Goal: Information Seeking & Learning: Find specific fact

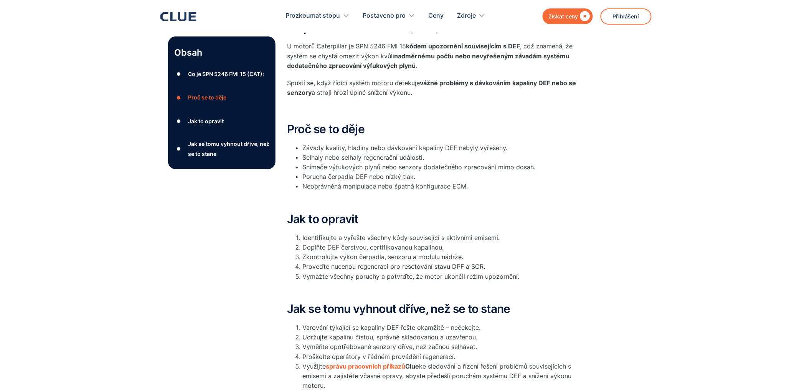
scroll to position [85, 0]
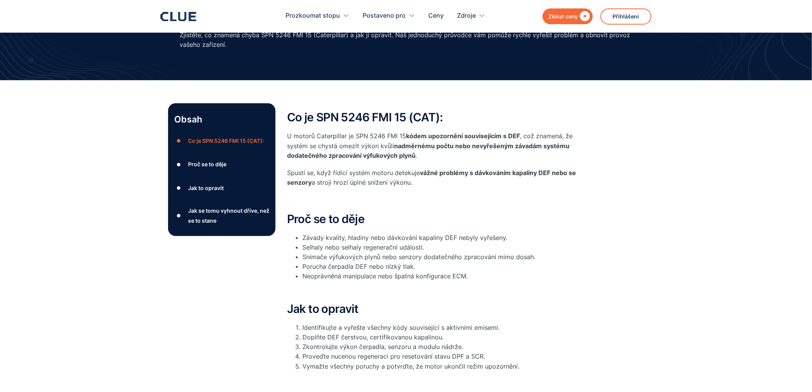
drag, startPoint x: 596, startPoint y: 213, endPoint x: 287, endPoint y: 116, distance: 323.9
click at [287, 116] on div "Obsah ● Co je SPN 5246 FMI 15 (CAT): ● Proč se to děje ● Jak to opravit ● Jak s…" at bounding box center [406, 301] width 476 height 396
copy div "Co je SPN 5246 FMI 15 (CAT): U motorů Caterpillar je SPN 5246 FMI 15 kódem upoz…"
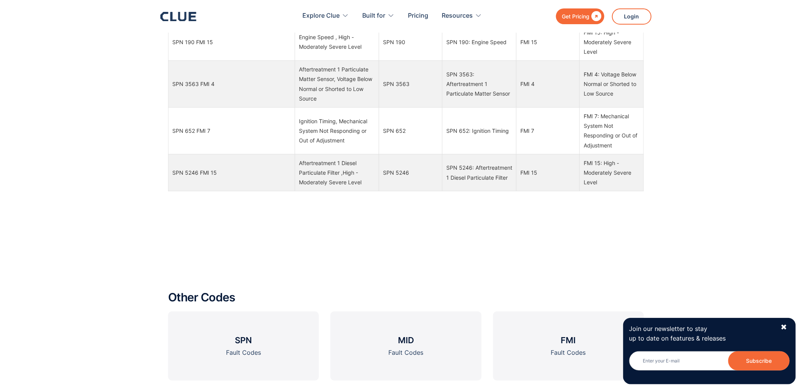
scroll to position [981, 0]
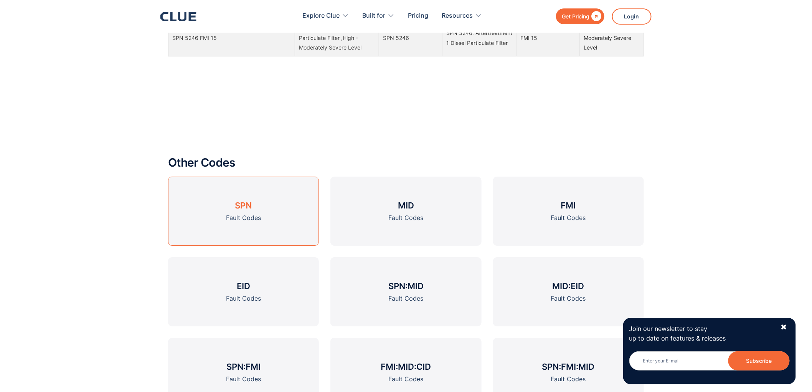
click at [252, 206] on link "SPN Fault Codes" at bounding box center [243, 211] width 151 height 69
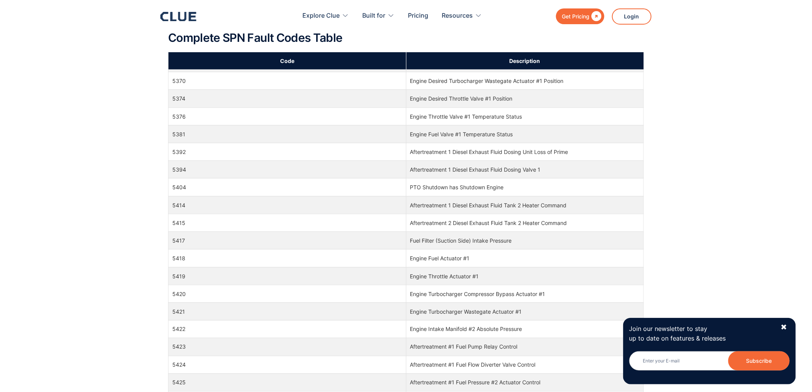
scroll to position [63747, 0]
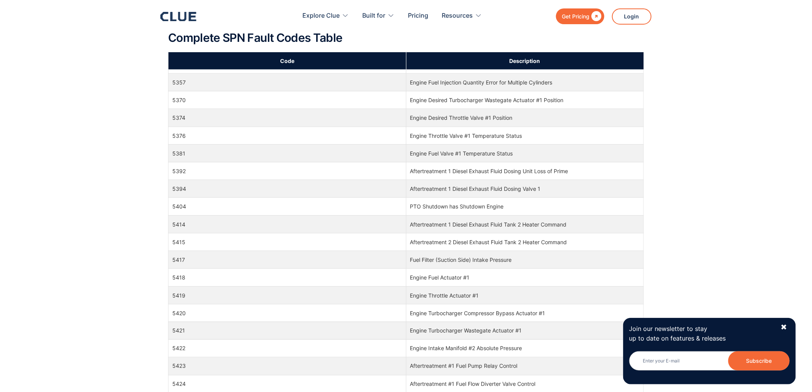
click at [179, 20] on td "5246" at bounding box center [287, 12] width 238 height 18
click at [783, 327] on div "✖" at bounding box center [784, 327] width 7 height 10
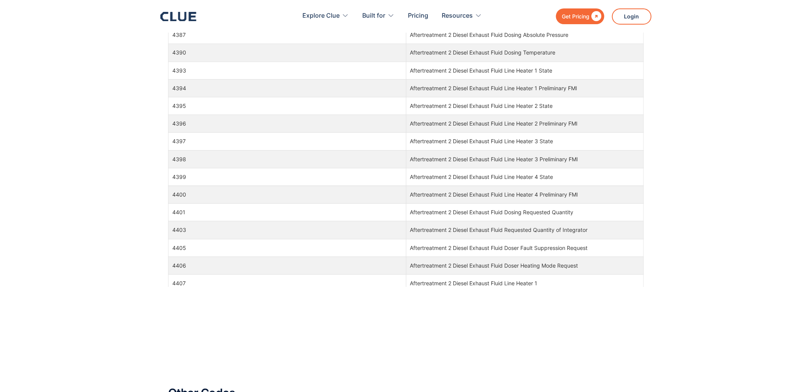
scroll to position [61615, 0]
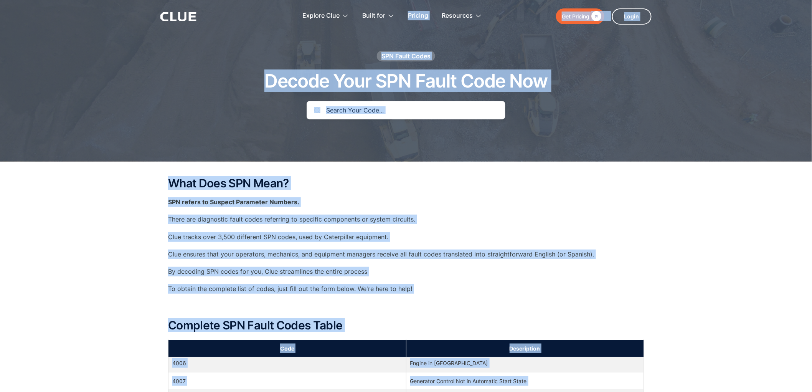
scroll to position [0, 0]
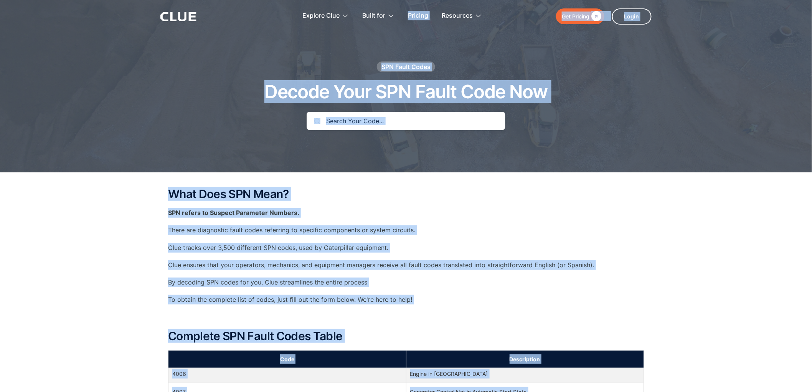
copy body "Get Pricing  Explore Clue Solutions Tailored solutions for your construction e…"
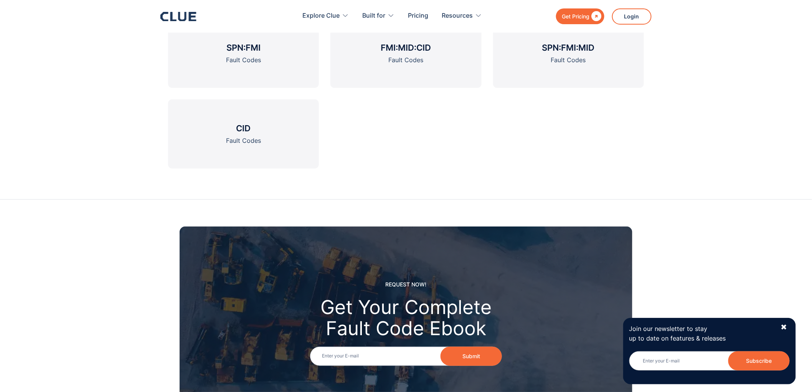
scroll to position [1099, 0]
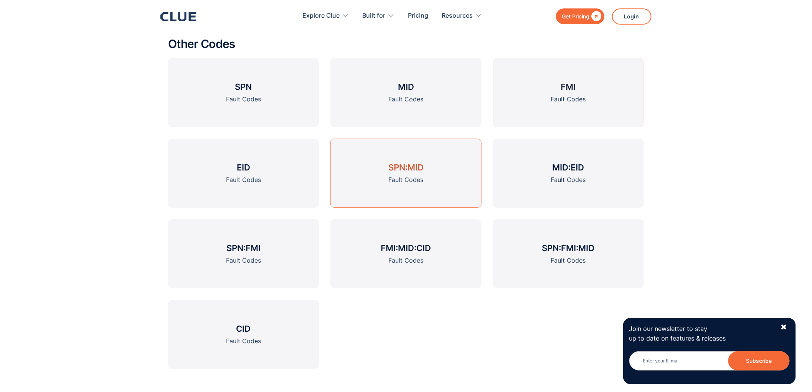
click at [415, 171] on h3 "SPN:MID" at bounding box center [405, 168] width 35 height 12
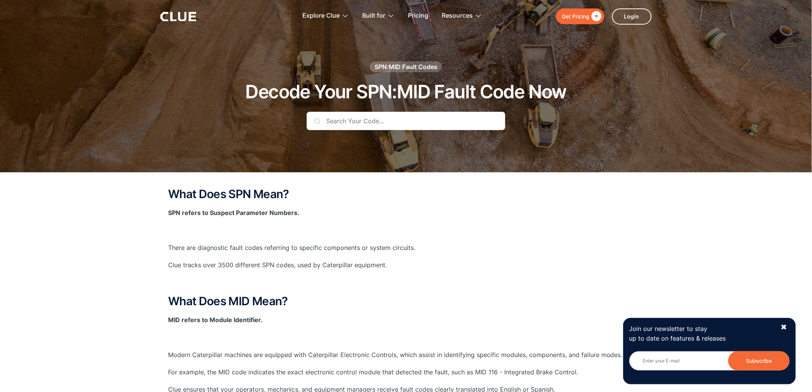
click at [392, 119] on input "text" at bounding box center [406, 121] width 199 height 18
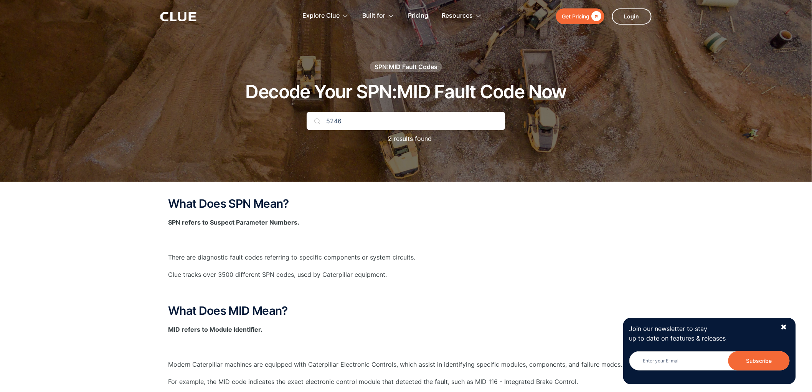
type input "5246"
click at [786, 325] on div "✖" at bounding box center [784, 327] width 7 height 10
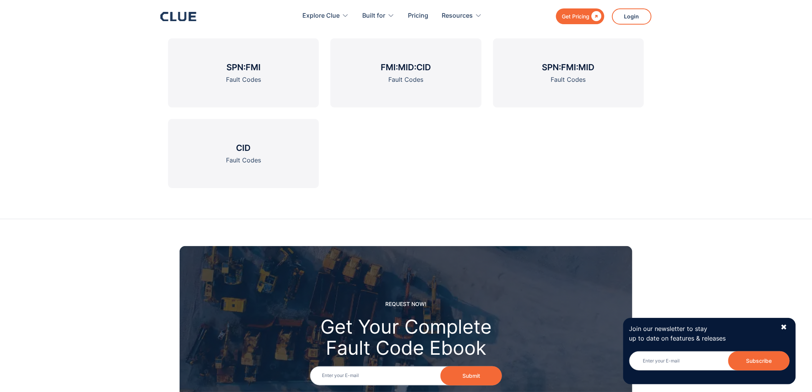
scroll to position [1121, 0]
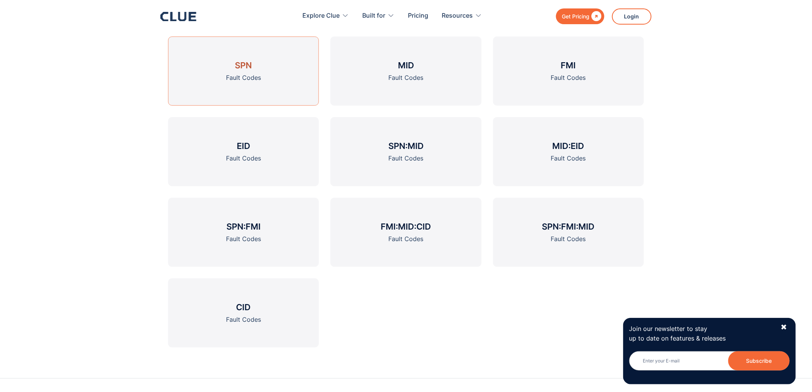
click at [264, 72] on link "SPN Fault Codes" at bounding box center [243, 70] width 151 height 69
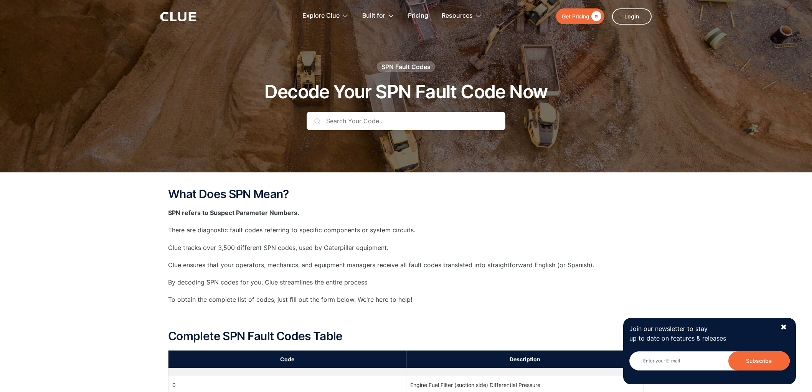
click at [374, 121] on input "text" at bounding box center [406, 121] width 199 height 18
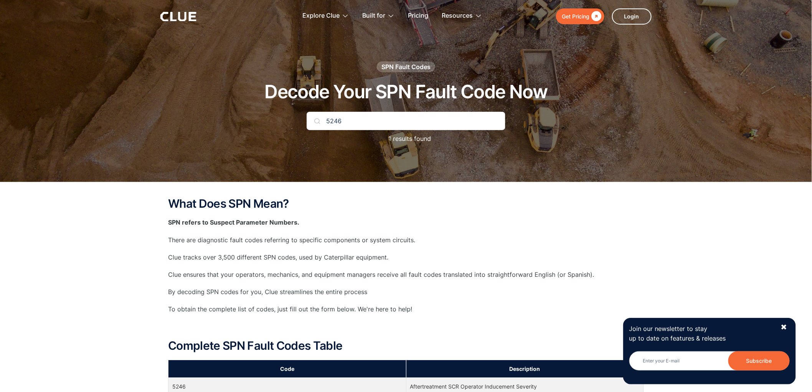
type input "5246"
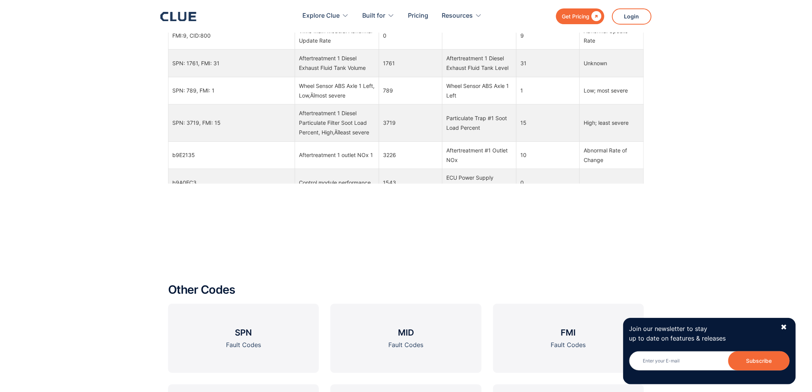
scroll to position [1035, 0]
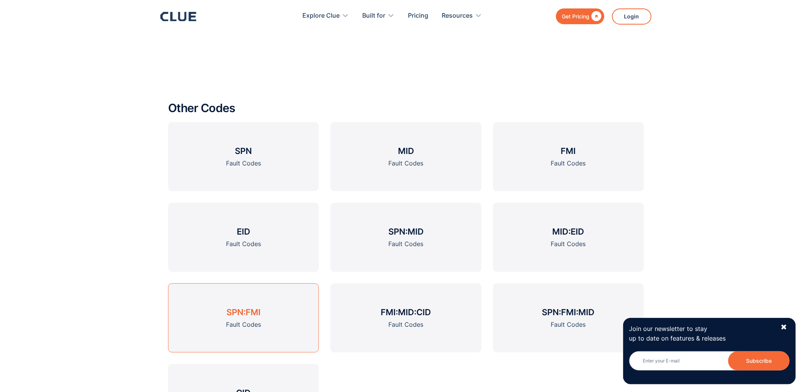
click at [242, 316] on h3 "SPN:FMI" at bounding box center [243, 312] width 34 height 12
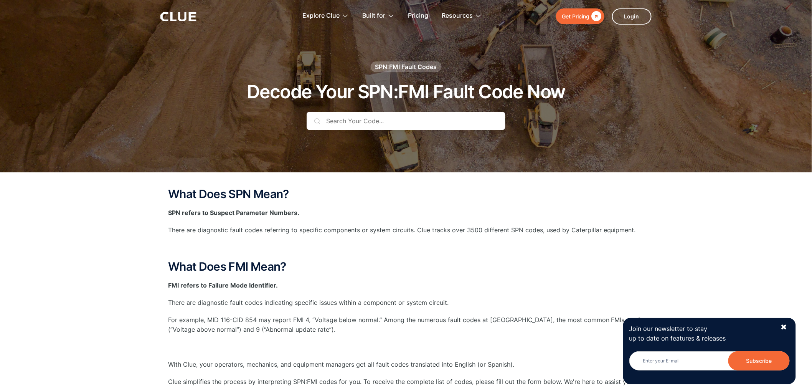
click at [356, 116] on input "text" at bounding box center [406, 121] width 199 height 18
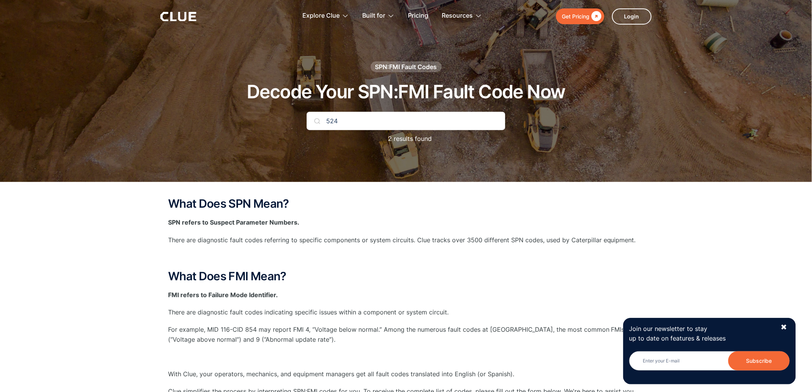
type input "5246"
drag, startPoint x: 365, startPoint y: 117, endPoint x: 307, endPoint y: 122, distance: 57.7
click at [308, 122] on input "5246" at bounding box center [406, 121] width 199 height 18
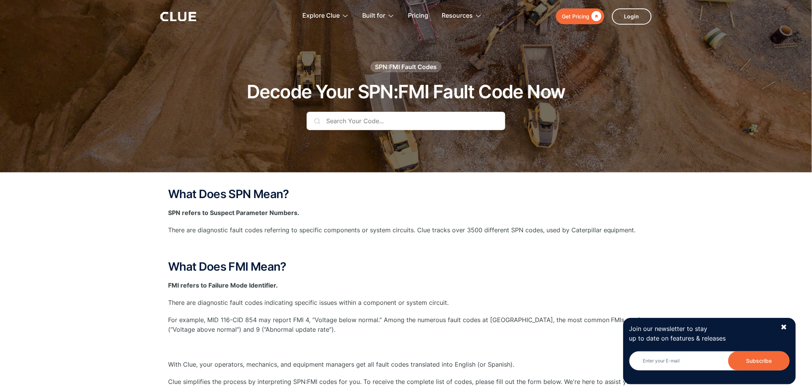
click at [419, 256] on div "What Does SPN Mean? SPN refers to Suspect Parameter Numbers. There are diagnost…" at bounding box center [406, 318] width 476 height 261
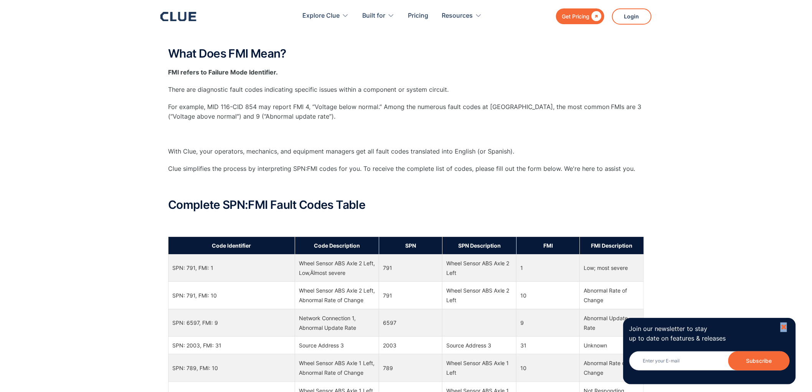
click at [784, 324] on div "✖" at bounding box center [784, 327] width 7 height 10
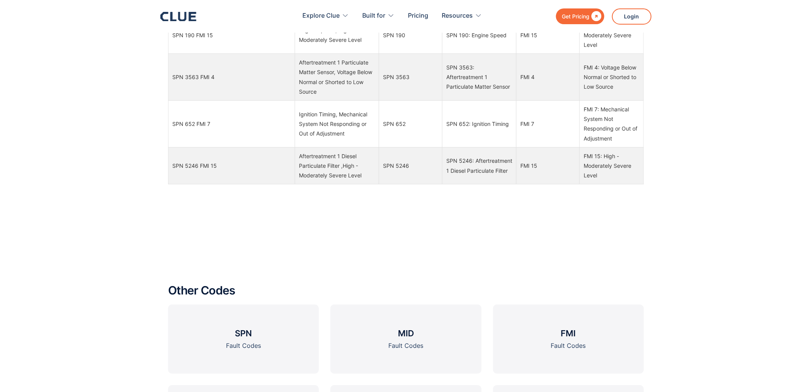
scroll to position [1066, 0]
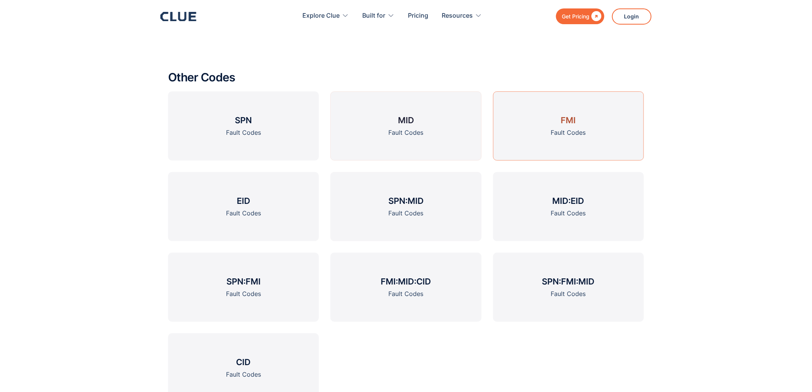
click at [556, 129] on div "Fault Codes" at bounding box center [568, 133] width 35 height 10
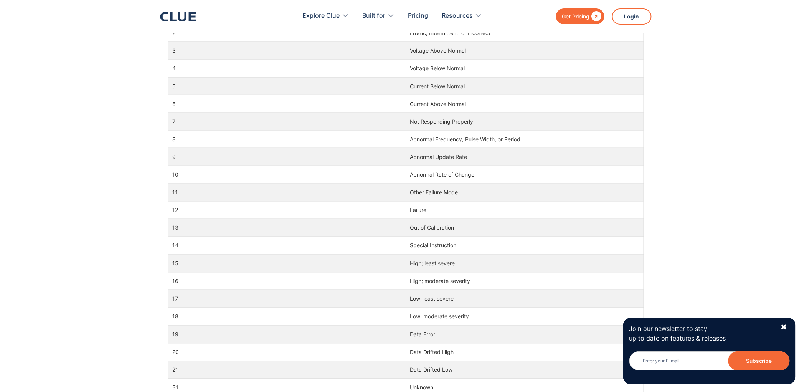
scroll to position [426, 0]
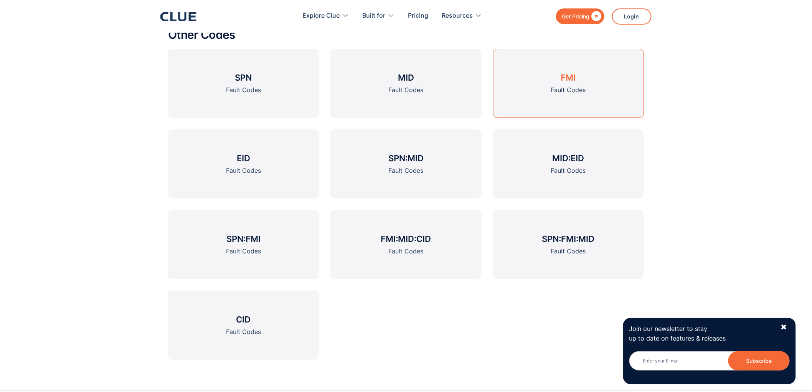
scroll to position [1151, 0]
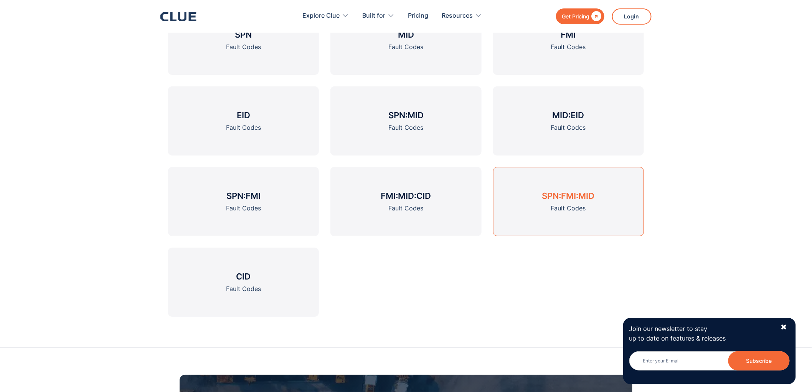
click at [606, 205] on link "SPN:FMI:MID Fault Codes" at bounding box center [568, 201] width 151 height 69
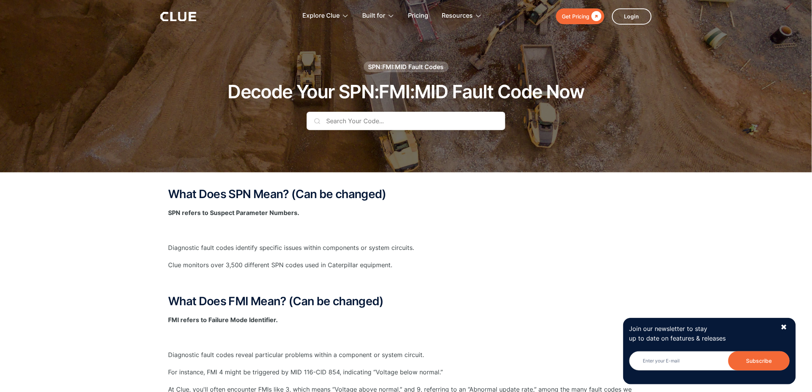
click at [444, 124] on input "text" at bounding box center [406, 121] width 199 height 18
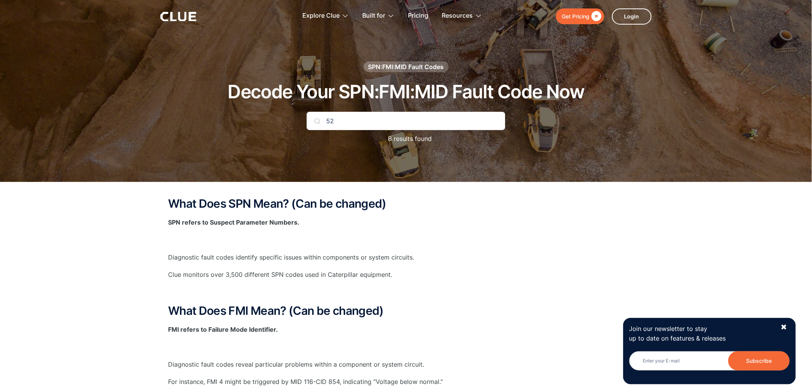
type input "5"
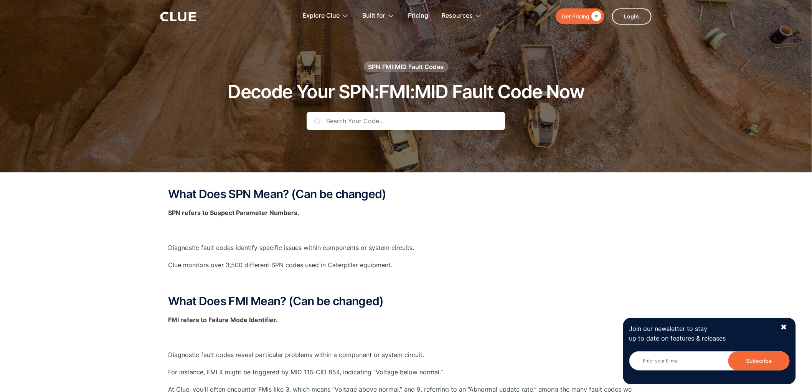
click at [527, 225] on p "‍" at bounding box center [406, 230] width 476 height 10
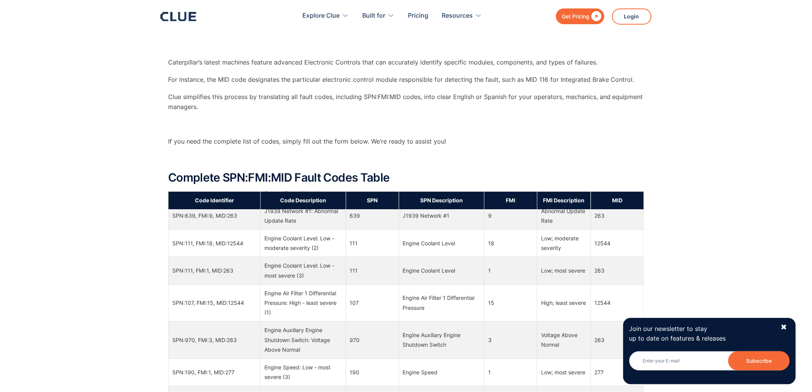
scroll to position [3326, 0]
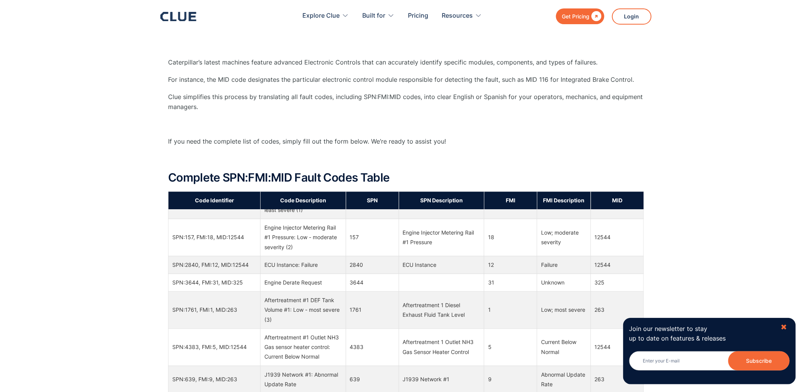
click at [786, 330] on div "✖" at bounding box center [784, 327] width 7 height 10
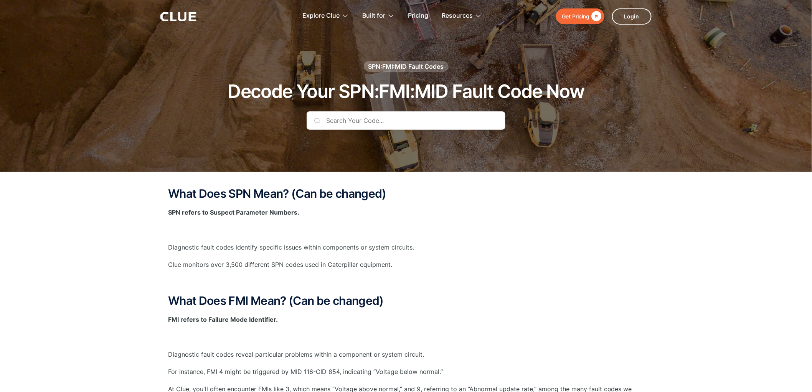
scroll to position [0, 0]
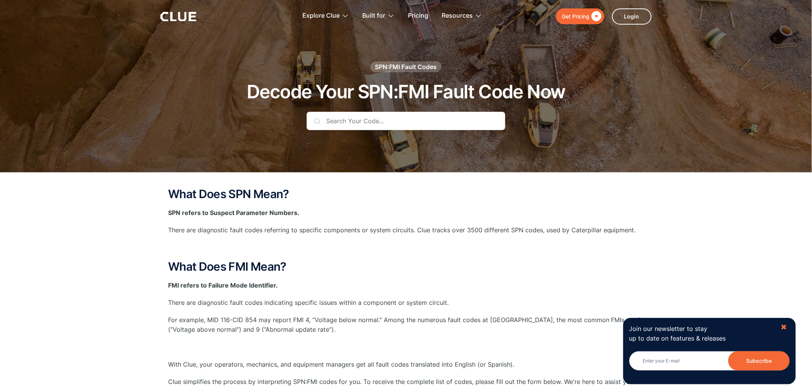
click at [786, 322] on div "✖" at bounding box center [784, 327] width 7 height 10
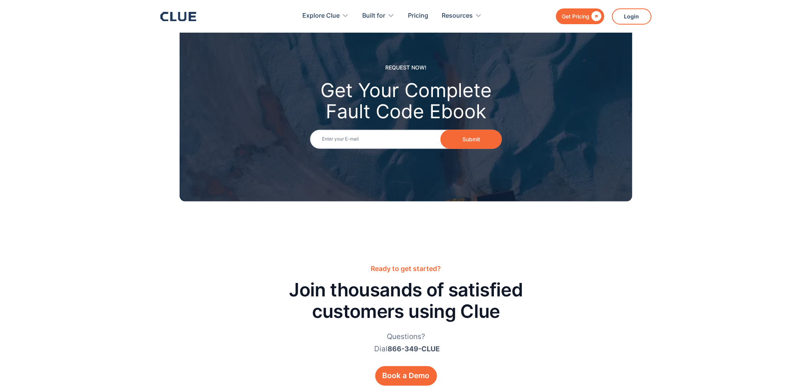
scroll to position [1449, 0]
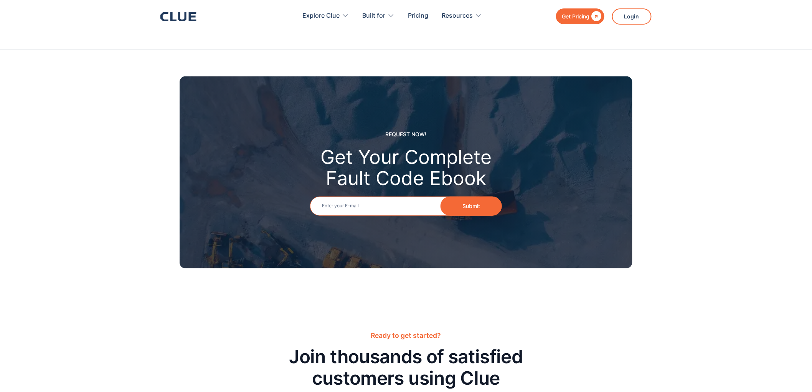
click at [392, 205] on input "Email" at bounding box center [406, 205] width 192 height 19
click at [427, 257] on div "REQUEST NOW! Get Your Complete Fault Code Ebook Email Submit" at bounding box center [406, 172] width 453 height 192
type input "[EMAIL_ADDRESS][DOMAIN_NAME]"
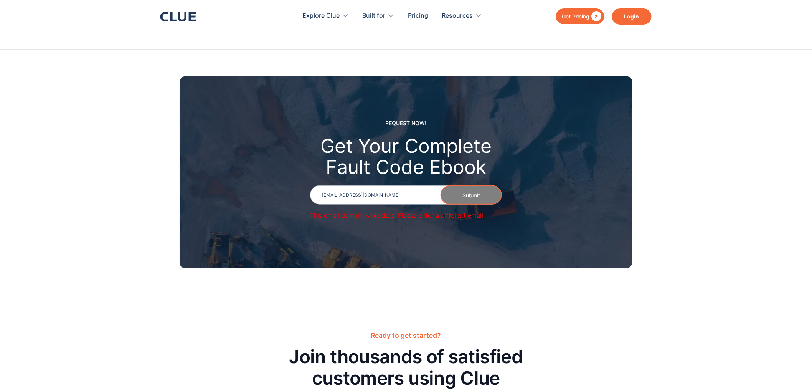
click at [646, 14] on link "Login" at bounding box center [632, 16] width 40 height 16
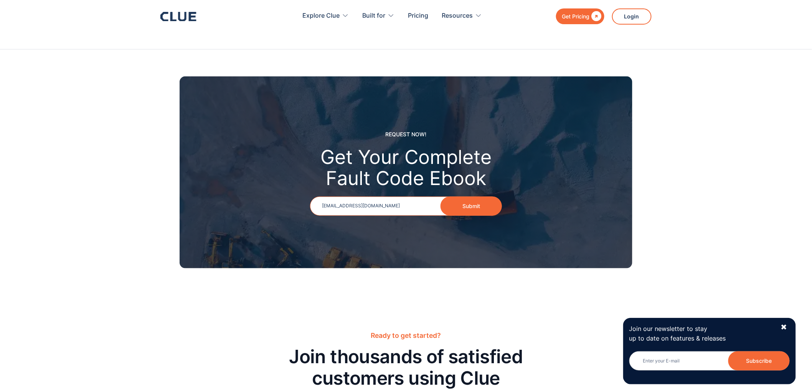
drag, startPoint x: 396, startPoint y: 213, endPoint x: 397, endPoint y: 209, distance: 4.1
click at [396, 213] on input "hadice.ha@seznam.cz" at bounding box center [406, 205] width 192 height 19
type input "h"
click at [402, 208] on input "Email" at bounding box center [406, 205] width 192 height 19
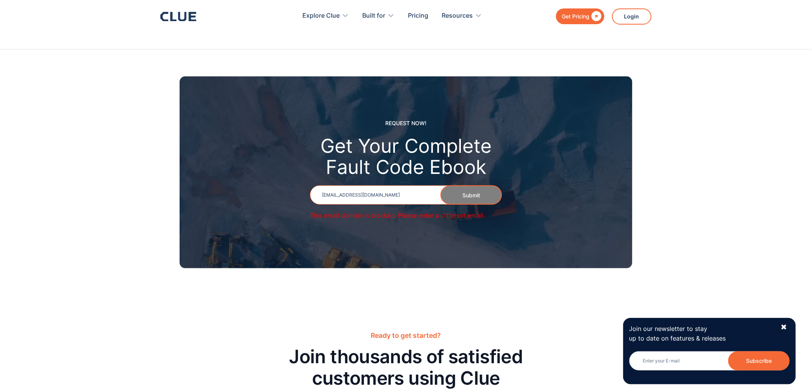
click at [400, 196] on input "milan.kobr@seznam.cz" at bounding box center [406, 194] width 192 height 19
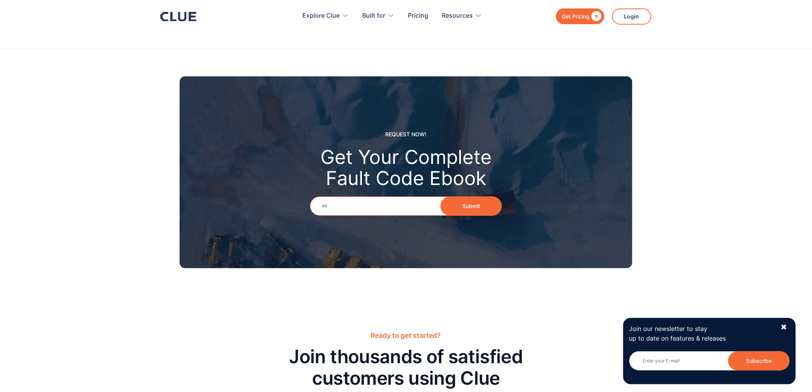
type input "m"
click at [399, 204] on input "Email" at bounding box center [406, 205] width 192 height 19
type input "milan.kobr5@gmail.com"
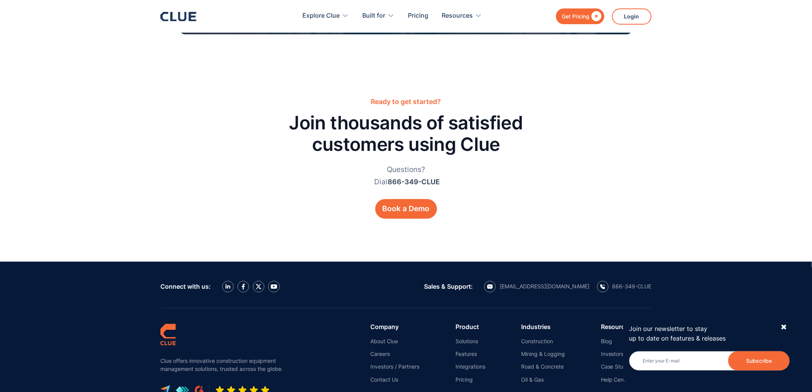
scroll to position [1663, 0]
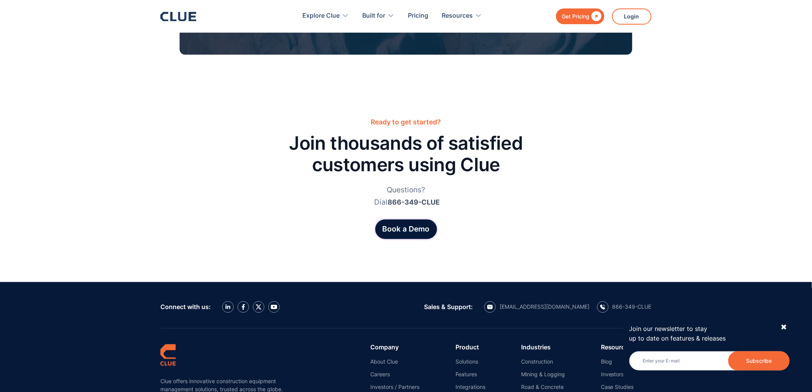
click at [415, 227] on div "Book a Demo" at bounding box center [406, 229] width 47 height 11
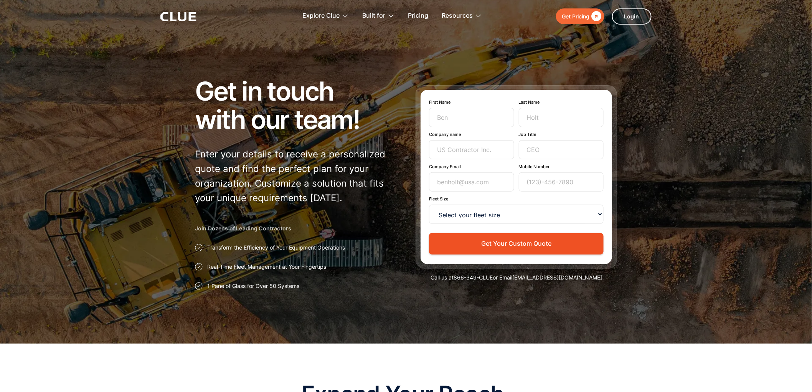
drag, startPoint x: 629, startPoint y: 206, endPoint x: 629, endPoint y: 200, distance: 6.1
